Goal: Task Accomplishment & Management: Understand process/instructions

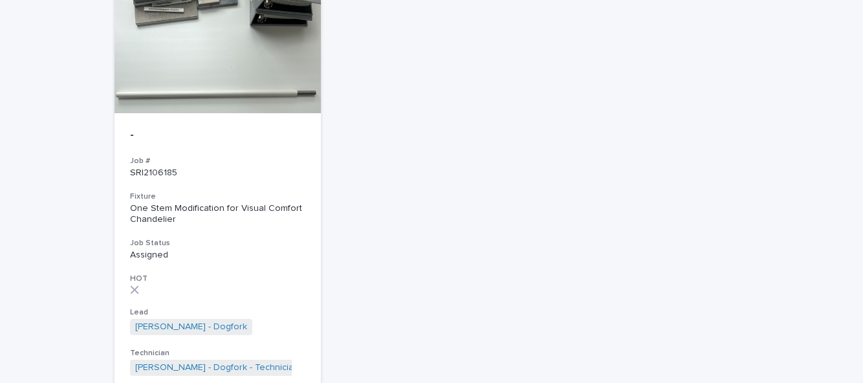
scroll to position [1396, 0]
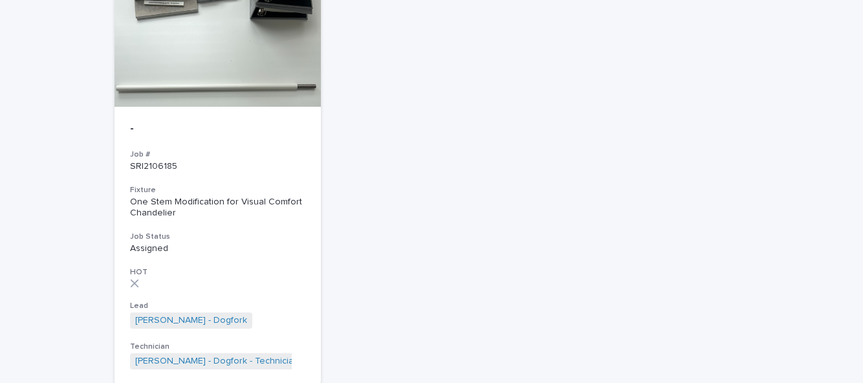
click at [184, 197] on div "One Stem Modification for Visual Comfort Chandelier" at bounding box center [217, 208] width 175 height 22
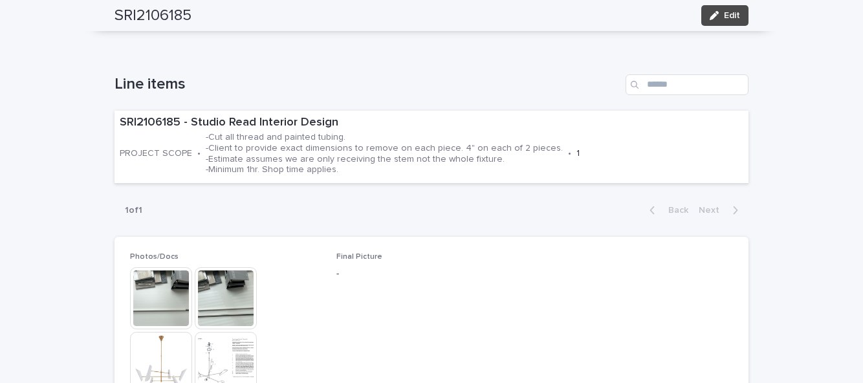
scroll to position [406, 0]
click at [150, 267] on img at bounding box center [161, 298] width 62 height 62
